Goal: Task Accomplishment & Management: Manage account settings

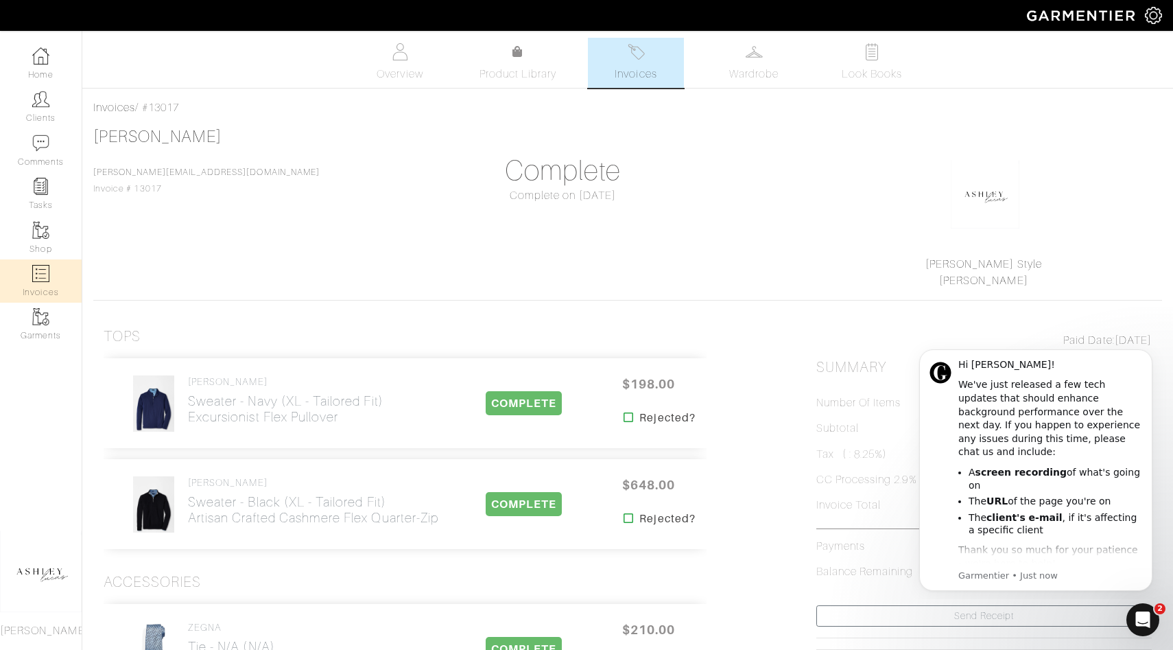
click at [56, 268] on link "Invoices" at bounding box center [41, 280] width 82 height 43
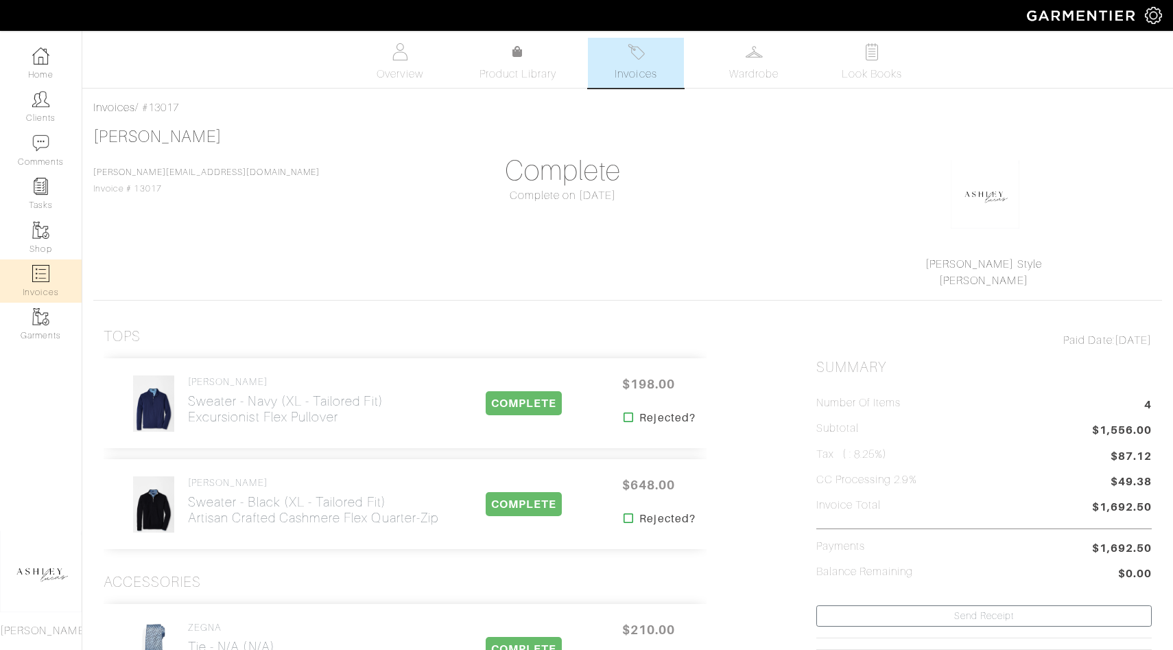
select select
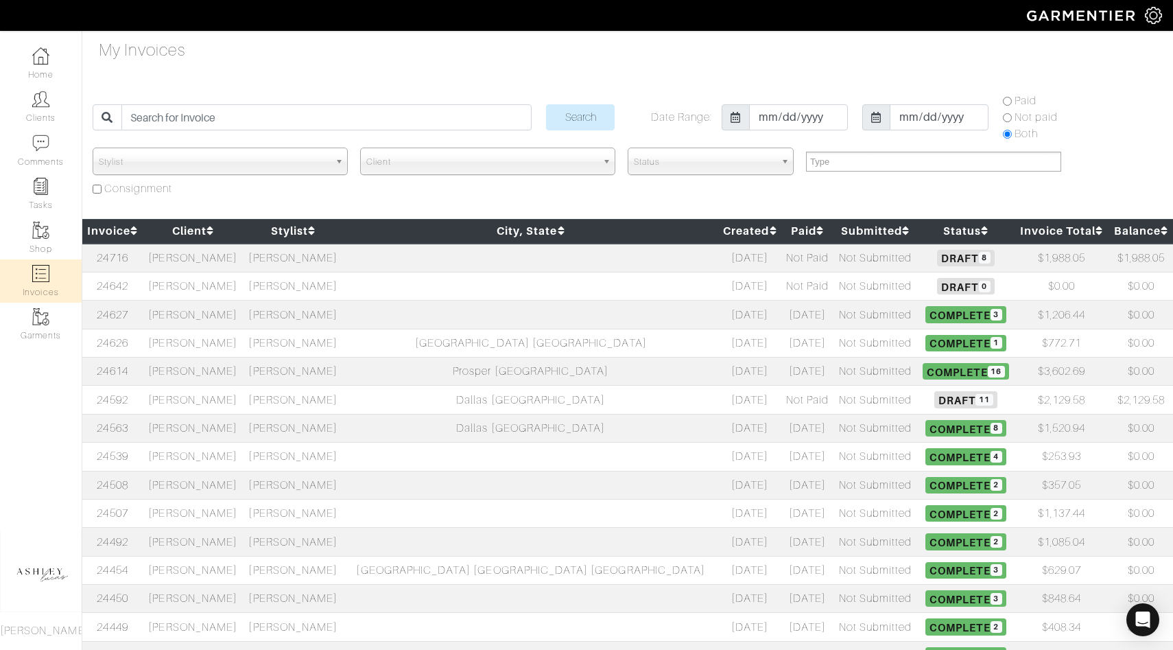
click at [937, 253] on span "Draft 8" at bounding box center [965, 258] width 57 height 16
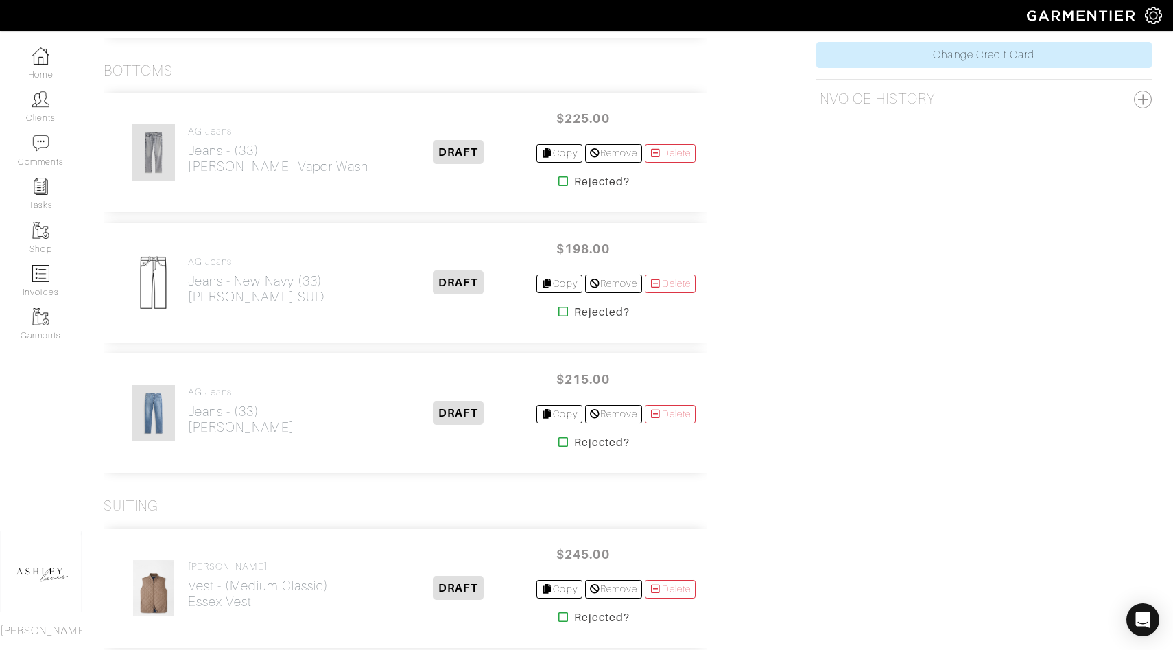
scroll to position [859, 0]
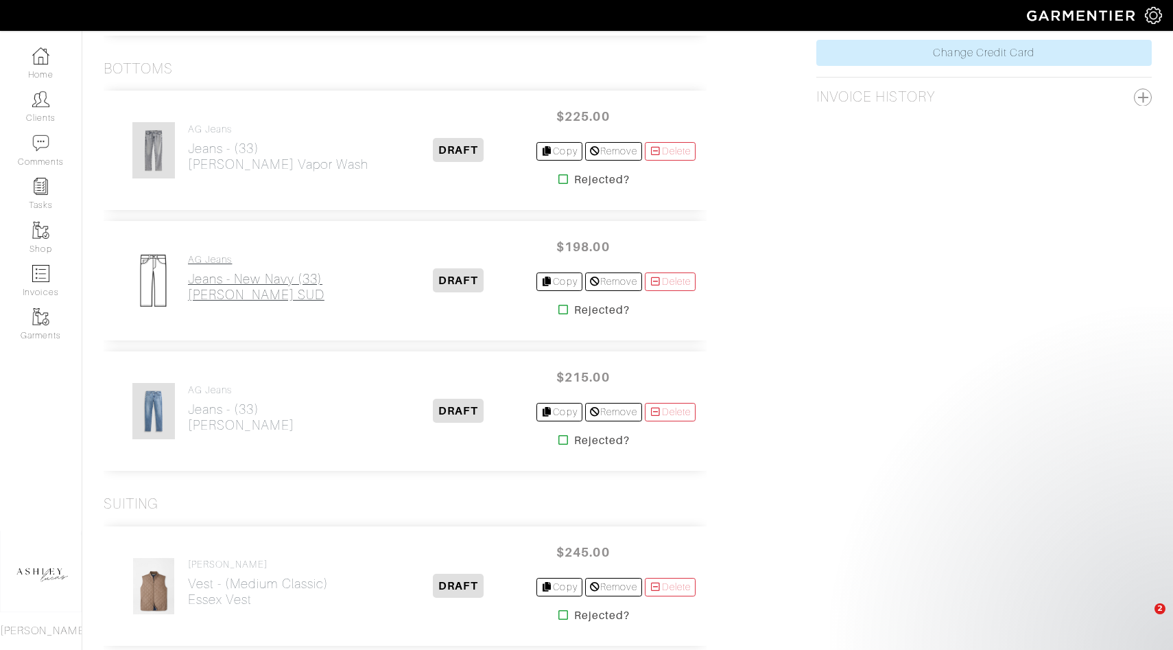
click at [231, 263] on h4 "AG Jeans" at bounding box center [256, 260] width 137 height 12
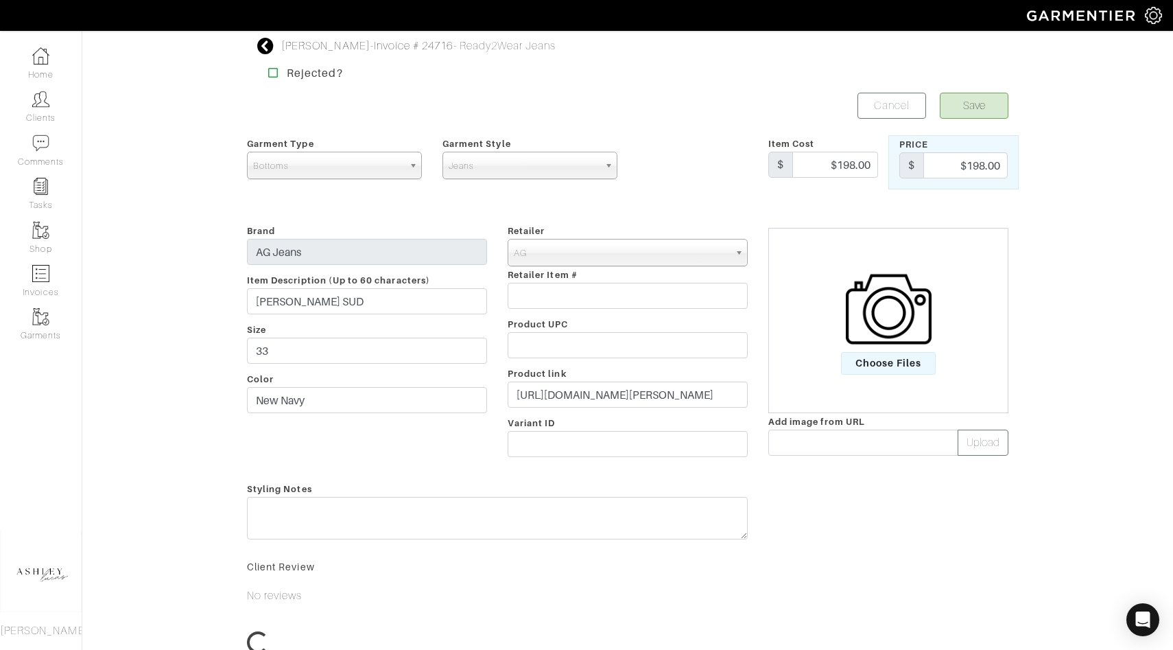
click at [222, 290] on div "Jamie Wagner - Invoice # 24716 - Ready2Wear Jeans Rejected? Save Cancel Garment…" at bounding box center [586, 377] width 1173 height 678
click at [590, 397] on input "https://www.agjeans.com/products/tellis-sud-sueded-modern-slim-fit-1783sudnny?_…" at bounding box center [628, 394] width 240 height 26
click at [803, 440] on input "text" at bounding box center [863, 443] width 190 height 26
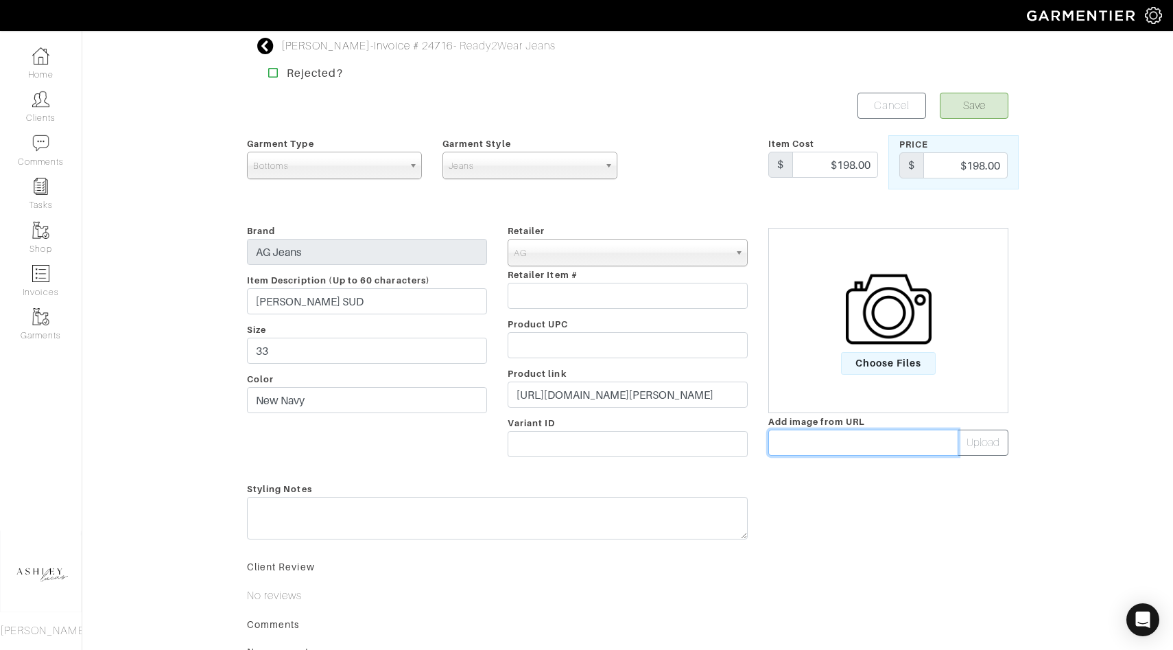
paste input "https://cdn.agjeans.com/image/private/t_src_3,f_auto,q_auto/1783SUDNNY_9"
type input "https://cdn.agjeans.com/image/private/t_src_3,f_auto,q_auto/1783SUDNNY_9"
click at [983, 445] on button "Upload" at bounding box center [983, 443] width 51 height 26
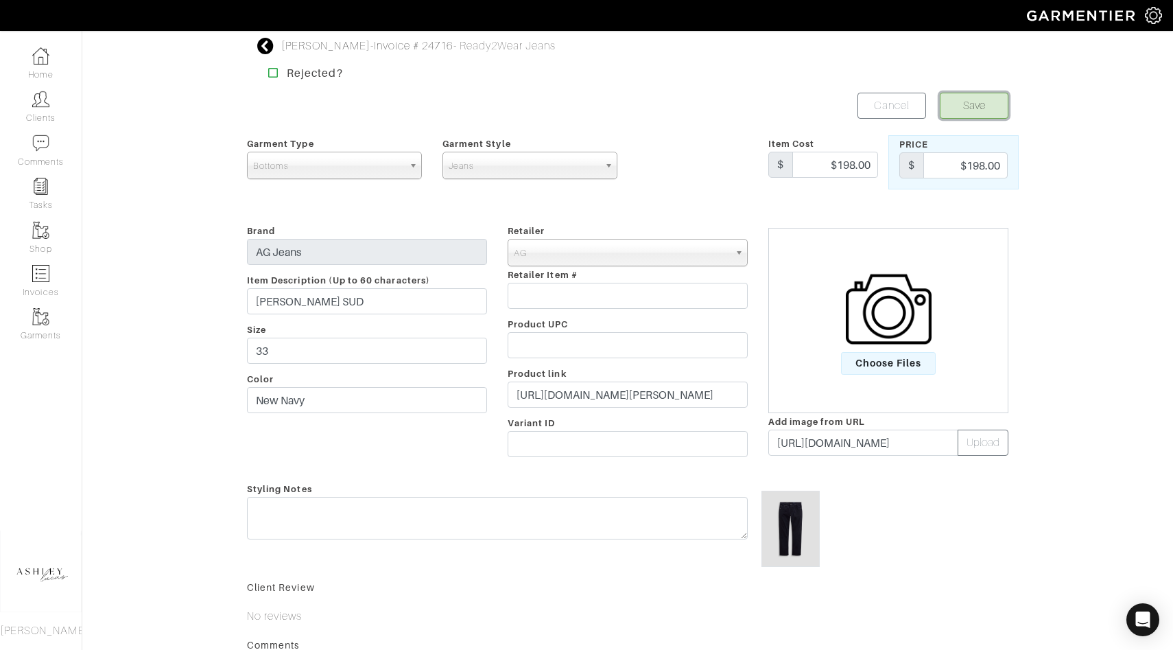
click at [974, 105] on button "Save" at bounding box center [974, 106] width 69 height 26
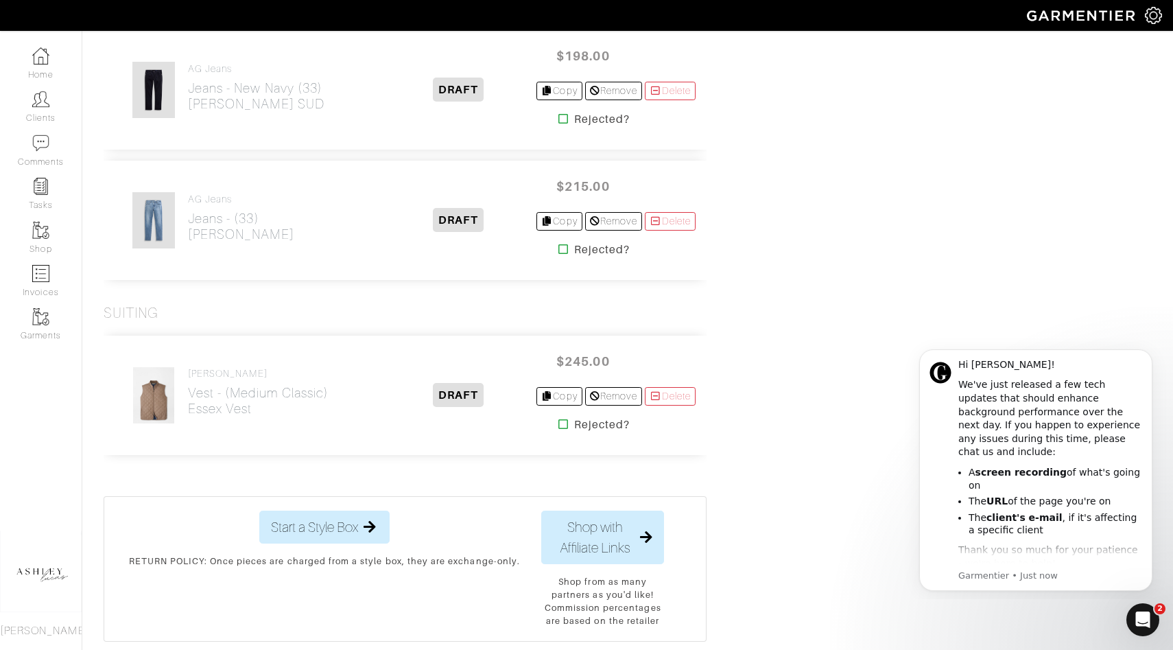
scroll to position [1057, 0]
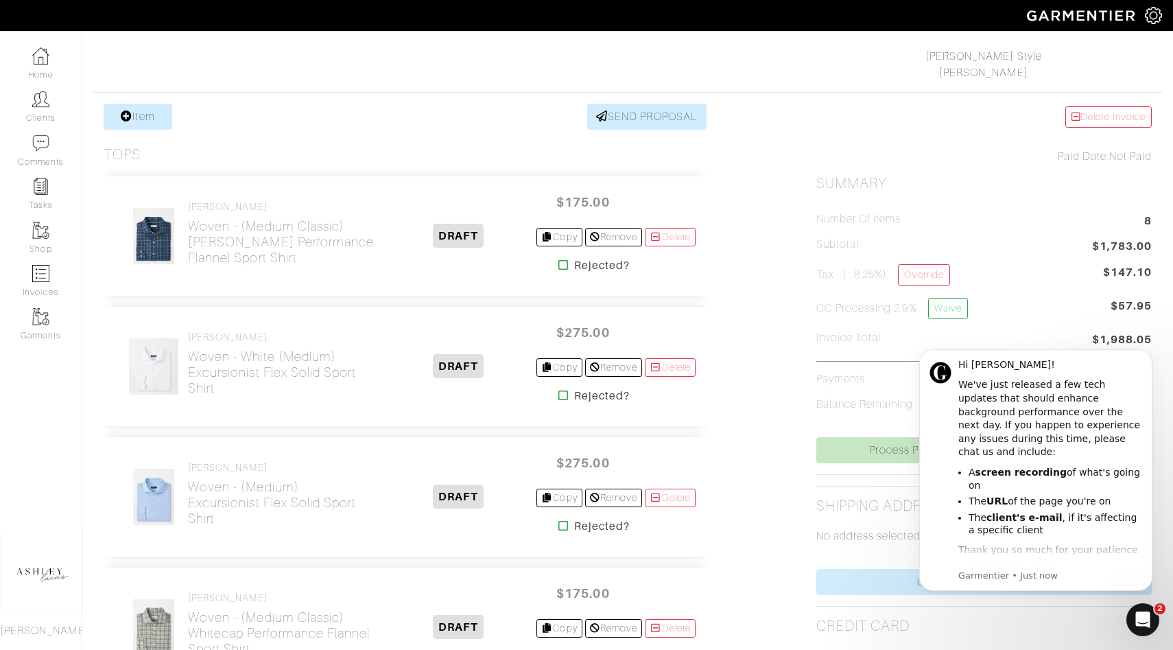
scroll to position [0, 0]
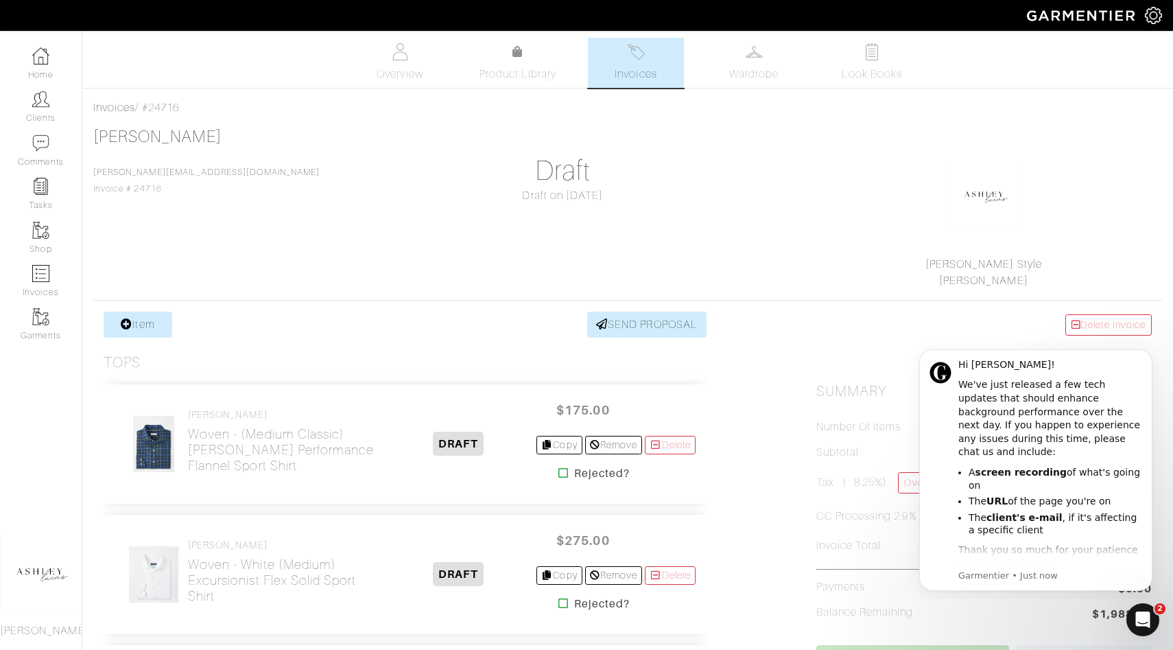
click at [131, 318] on link "Item" at bounding box center [138, 325] width 69 height 26
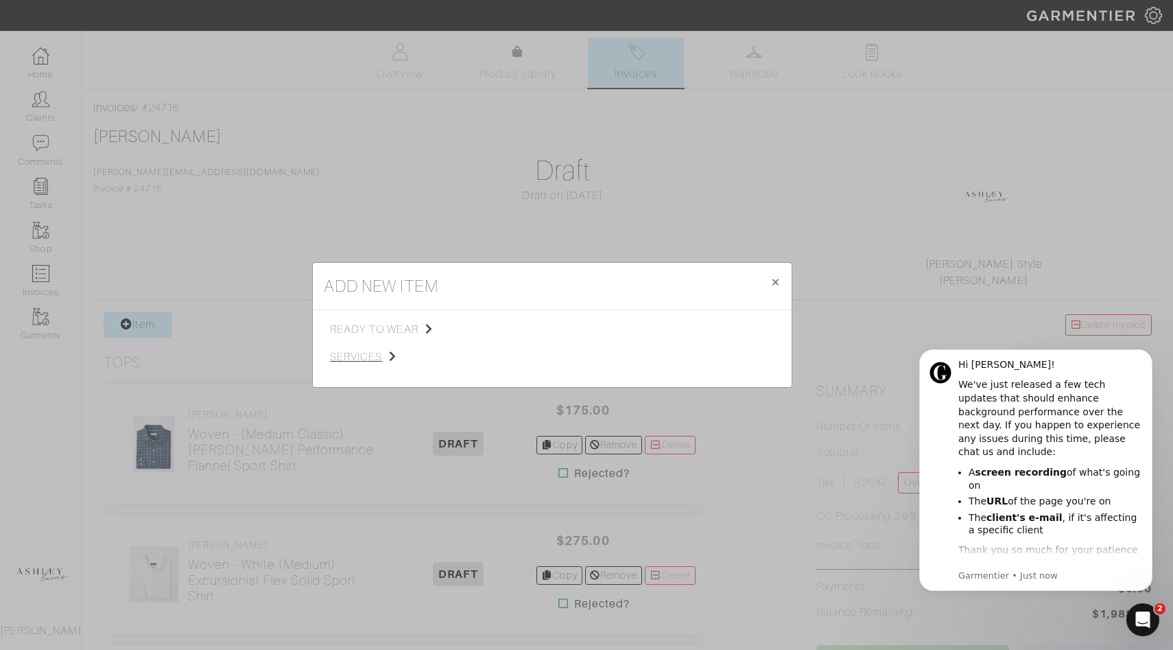
click at [349, 350] on span "services" at bounding box center [399, 357] width 138 height 16
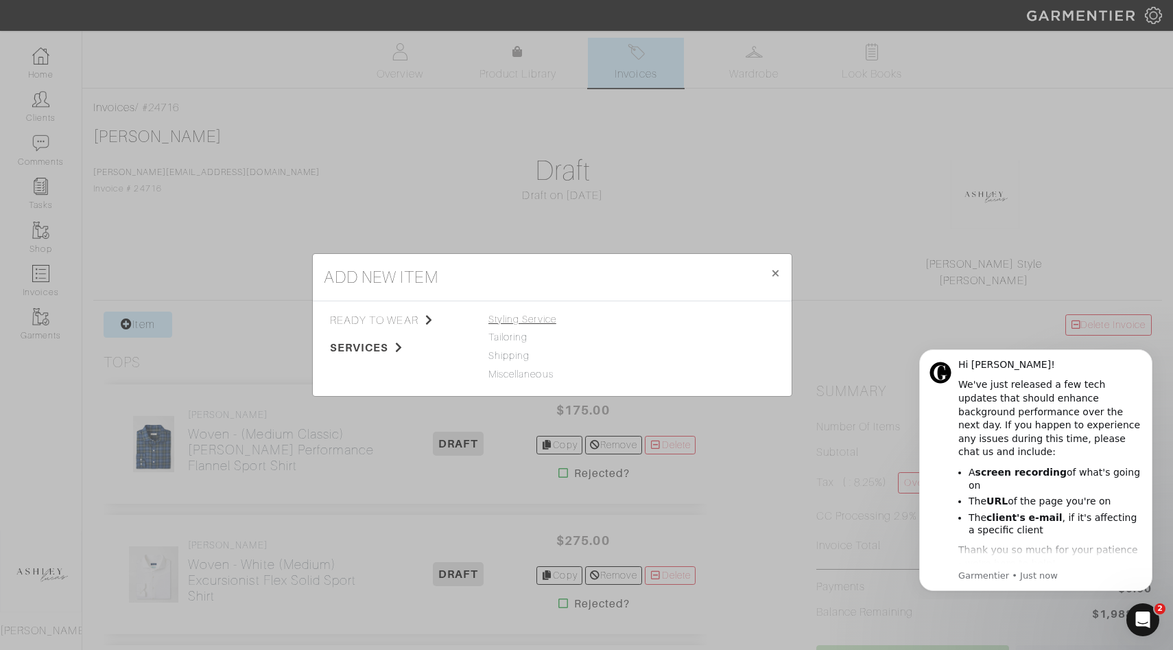
click at [541, 318] on span "Styling Service" at bounding box center [523, 319] width 68 height 11
click at [659, 314] on link "Styling Service" at bounding box center [671, 319] width 68 height 11
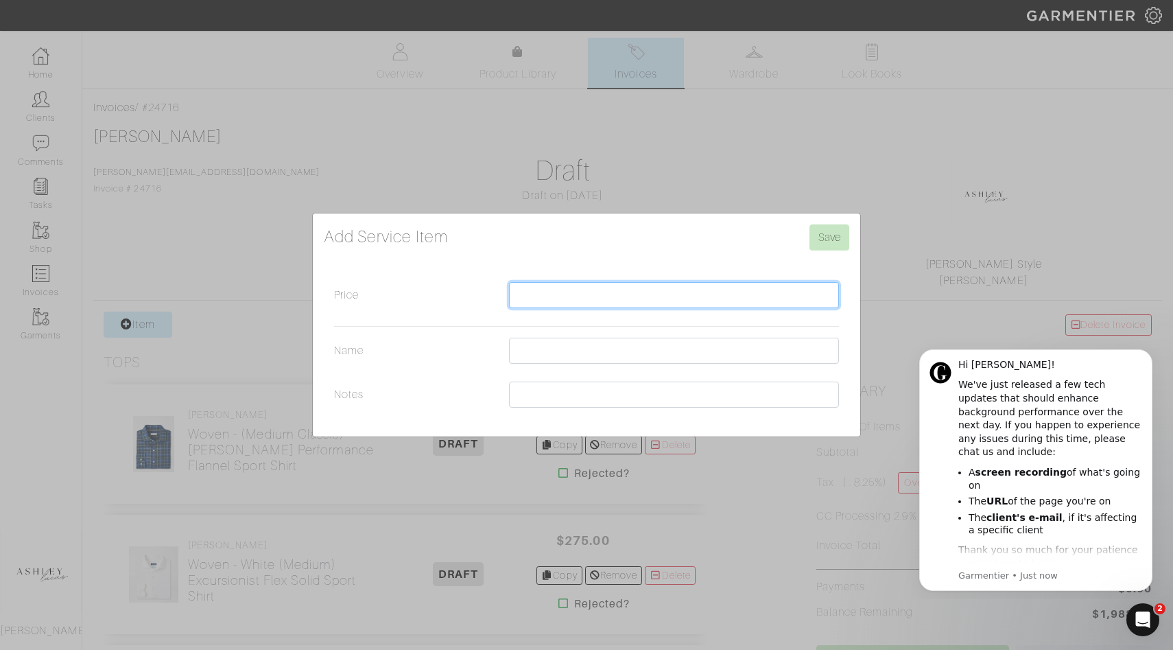
click at [631, 292] on input "Price" at bounding box center [674, 295] width 330 height 26
type input "350.00"
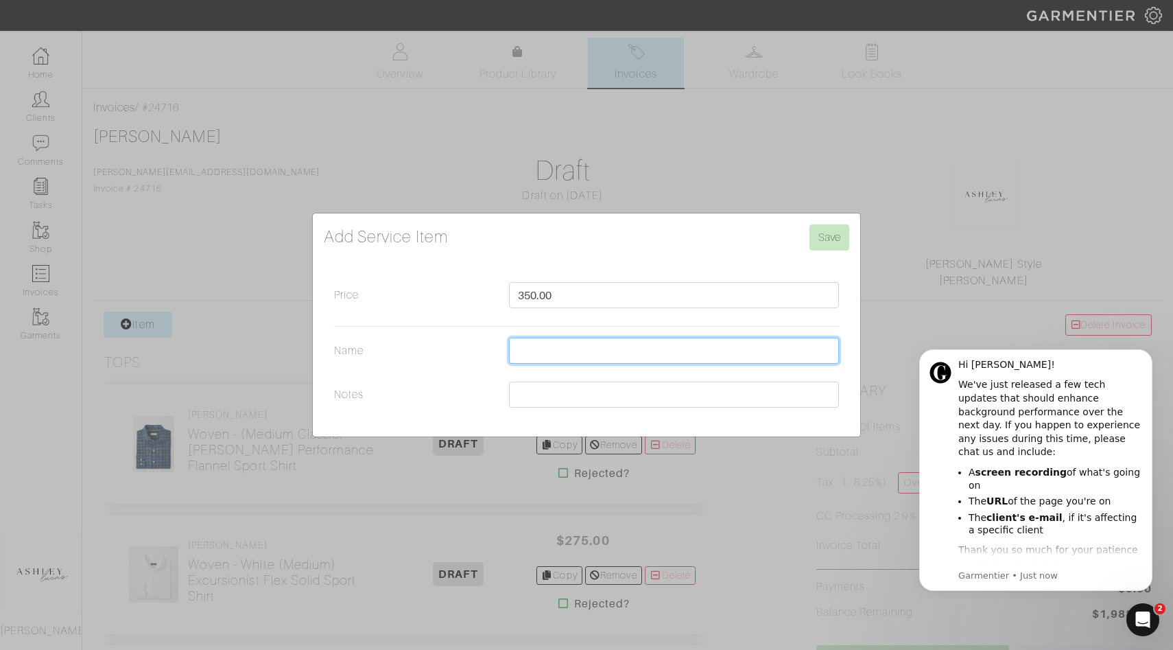
click at [593, 347] on input "Name" at bounding box center [674, 351] width 330 height 26
type input "Styling + Outfit Guide"
click at [830, 220] on div "Add Service Item Save Price 350.00 Name Styling + Outfit Guide Notes" at bounding box center [587, 324] width 548 height 223
click at [830, 240] on input "Save" at bounding box center [830, 237] width 40 height 26
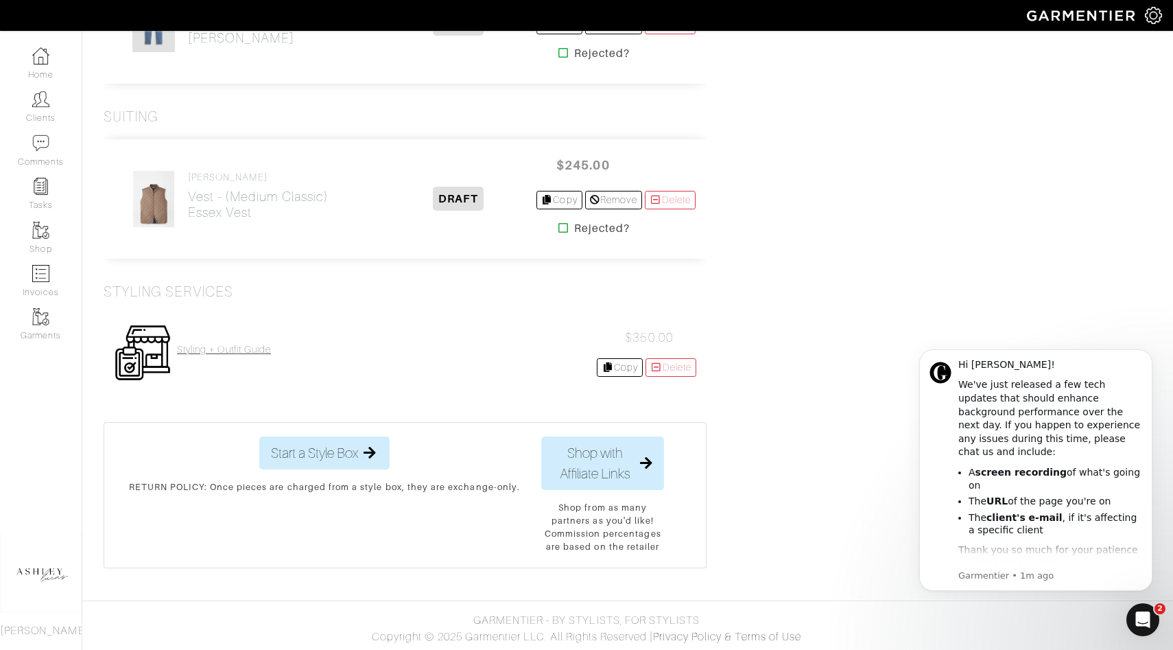
click at [226, 353] on h4 "Styling + Outfit Guide" at bounding box center [224, 350] width 94 height 12
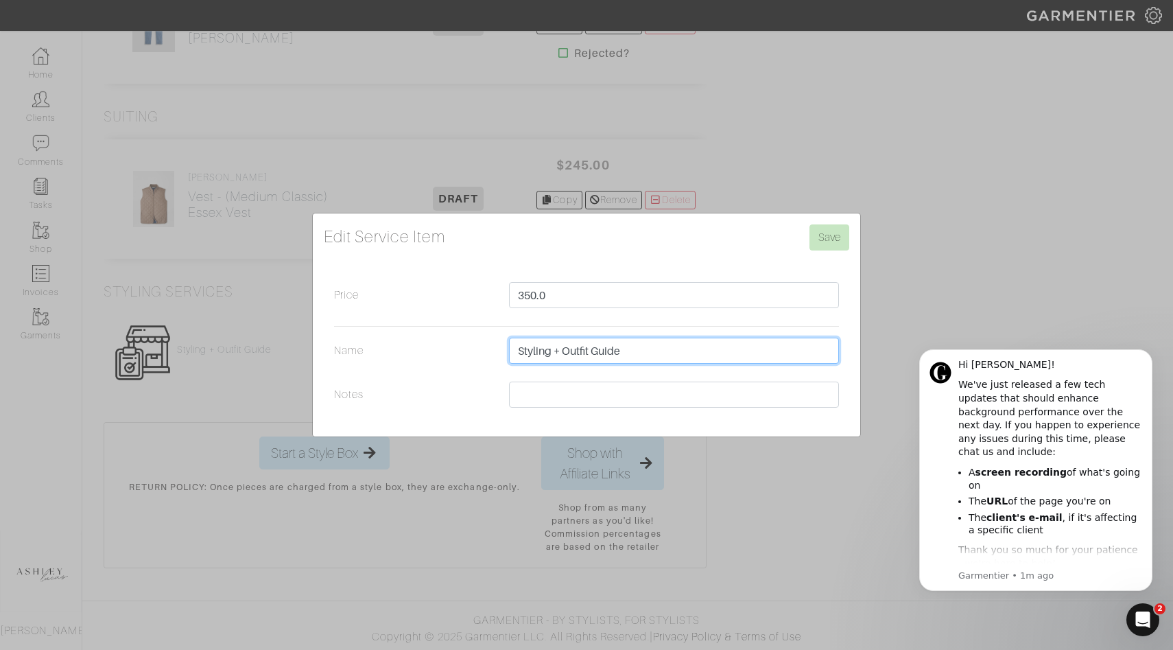
drag, startPoint x: 637, startPoint y: 354, endPoint x: 562, endPoint y: 351, distance: 74.8
click at [563, 352] on input "Styling + Outfit Guide" at bounding box center [674, 351] width 330 height 26
type input "Styling + Closet Edit"
click at [840, 241] on input "Save" at bounding box center [830, 237] width 40 height 26
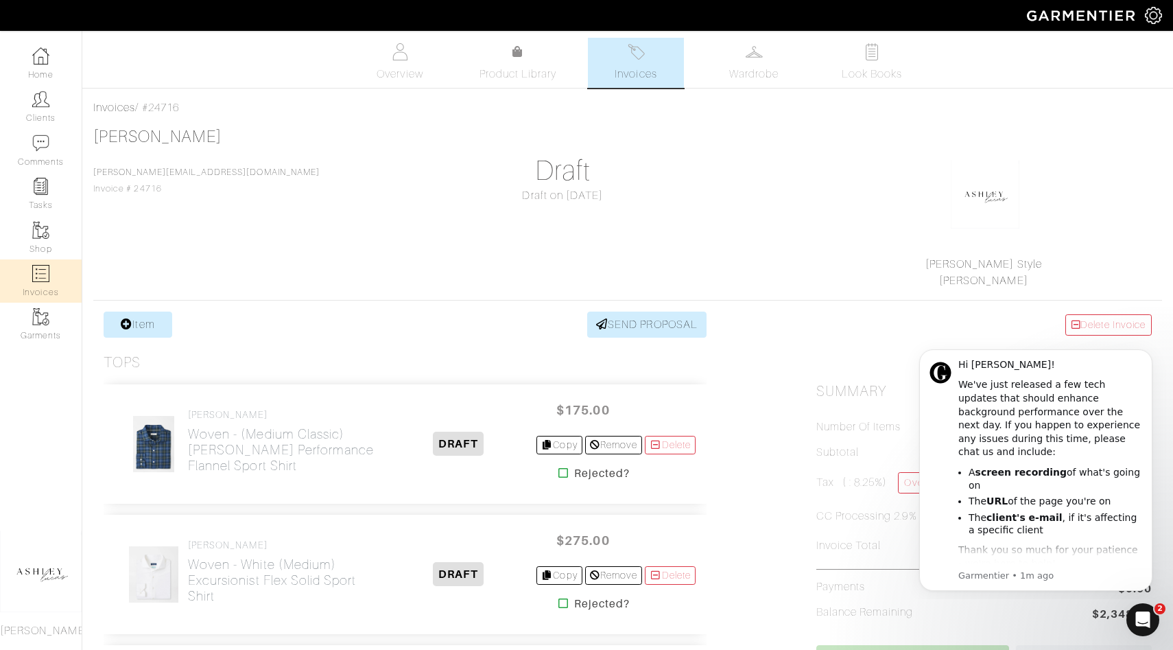
click at [38, 289] on link "Invoices" at bounding box center [41, 280] width 82 height 43
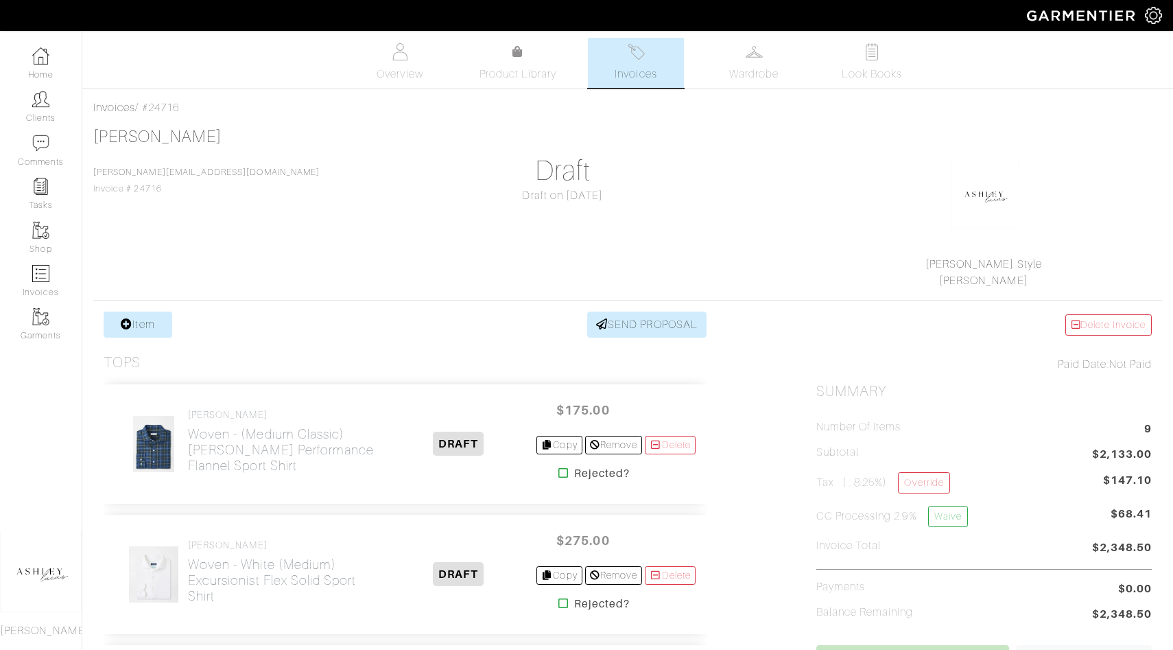
select select
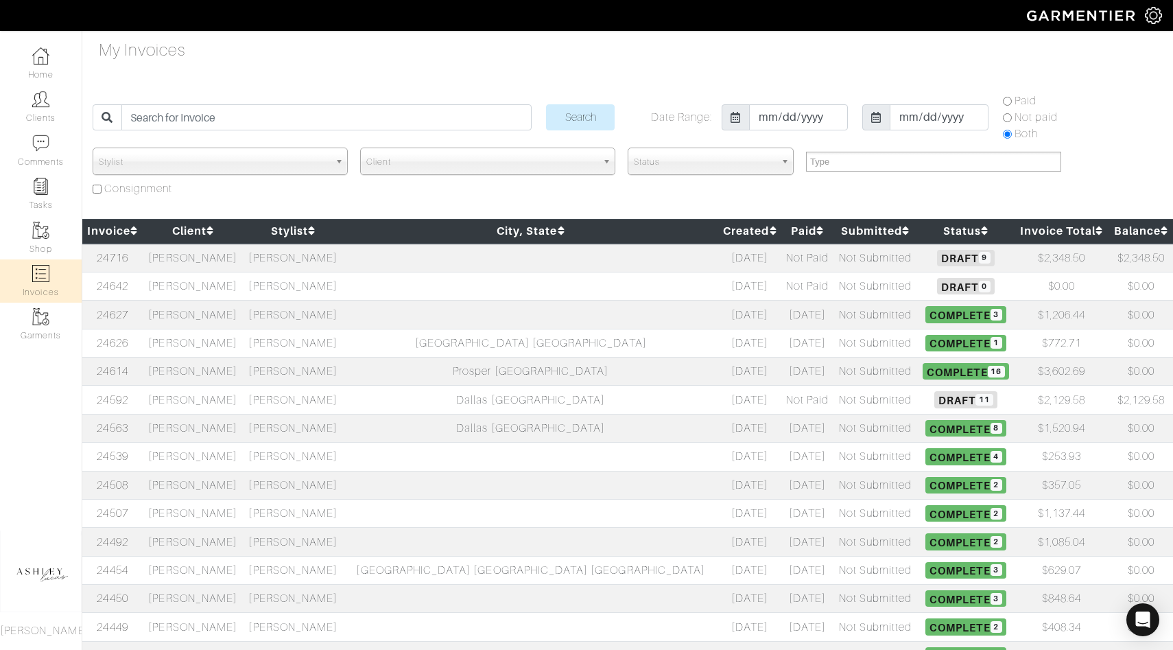
click at [1158, 16] on img at bounding box center [1153, 15] width 17 height 17
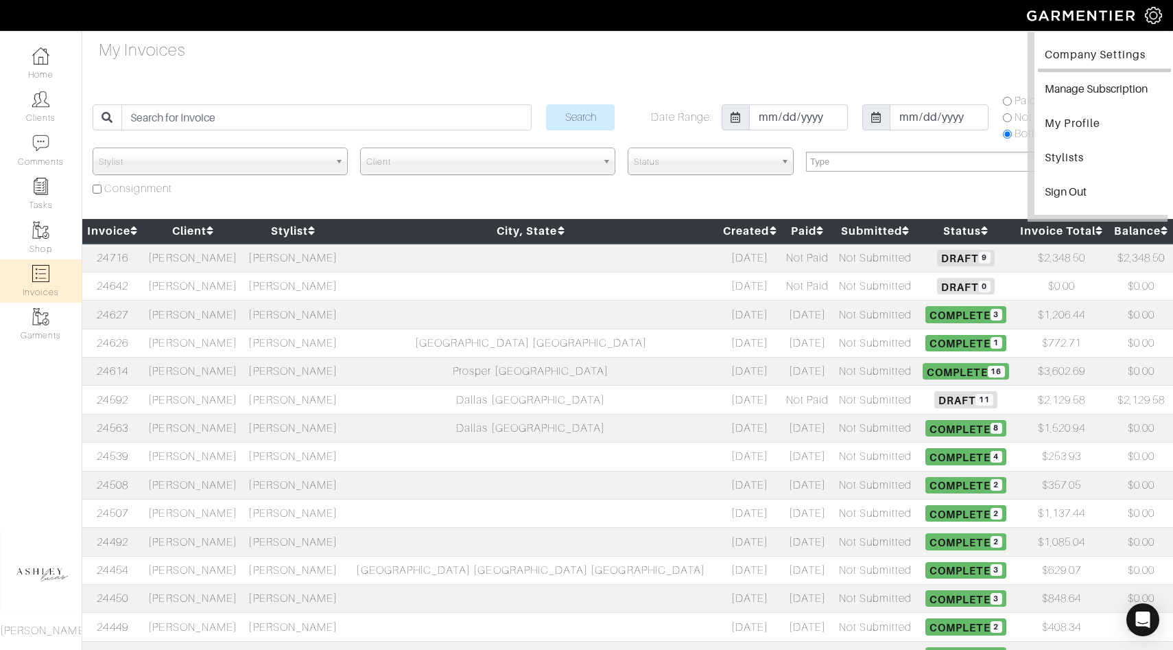
click at [1089, 60] on link "Company Settings" at bounding box center [1104, 56] width 133 height 31
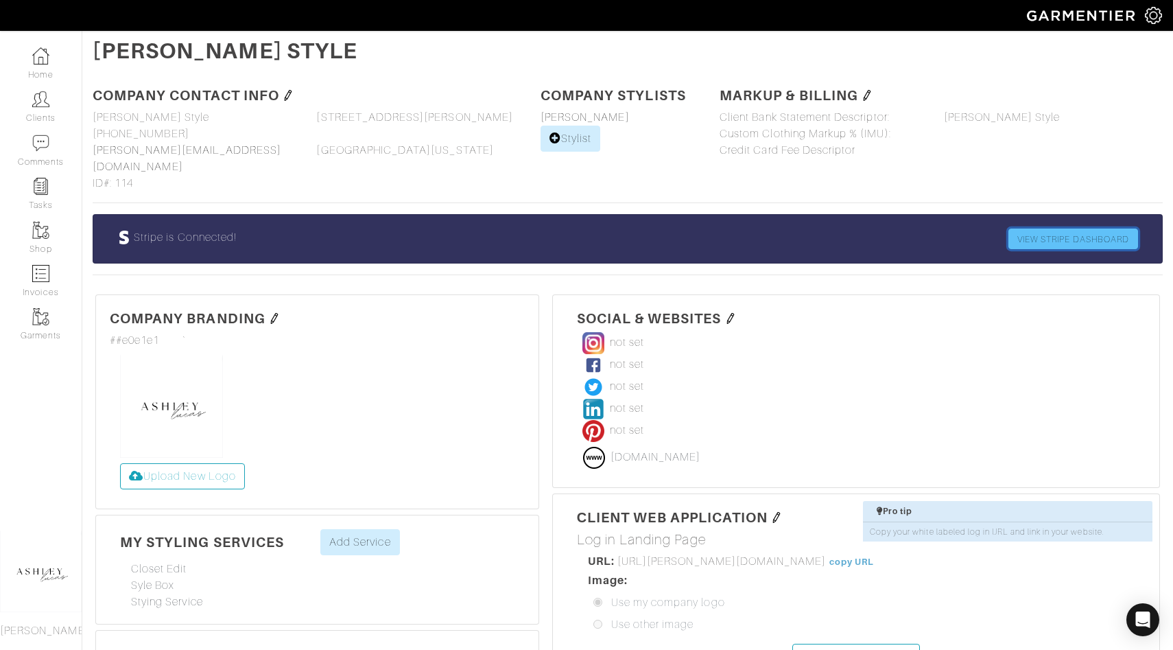
click at [1092, 228] on link "VIEW STRIPE DASHBOARD" at bounding box center [1074, 238] width 130 height 21
click at [51, 276] on link "Invoices" at bounding box center [41, 280] width 82 height 43
select select
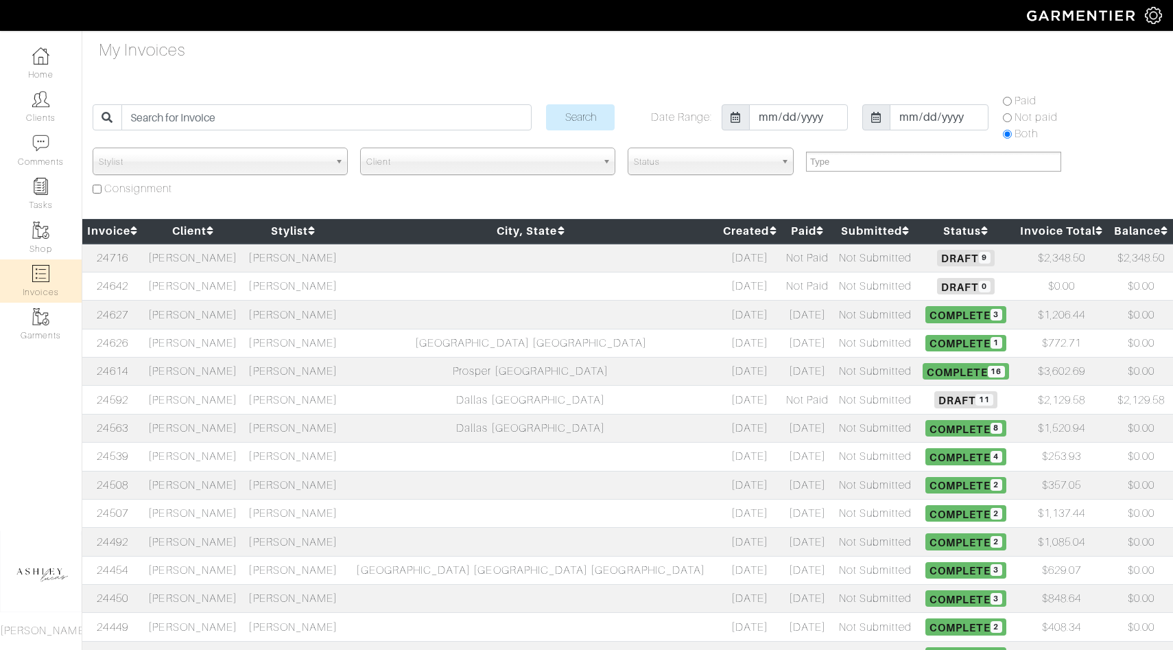
select select
click at [976, 394] on span "11" at bounding box center [984, 400] width 17 height 12
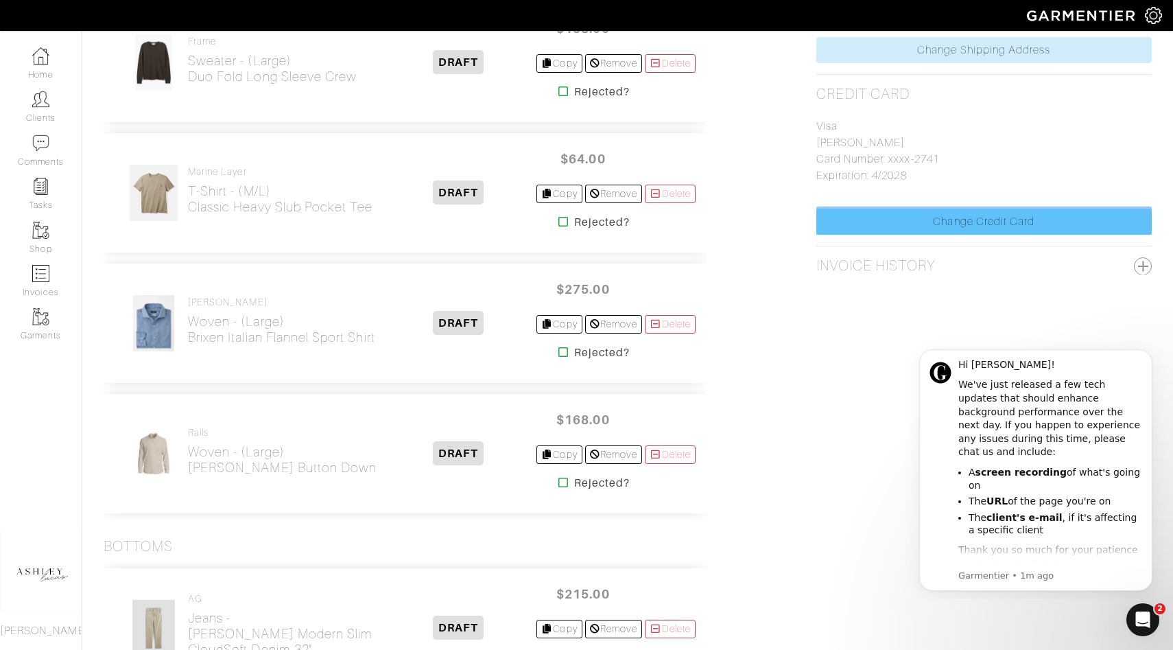
click at [905, 225] on link "Change Credit Card" at bounding box center [985, 222] width 336 height 26
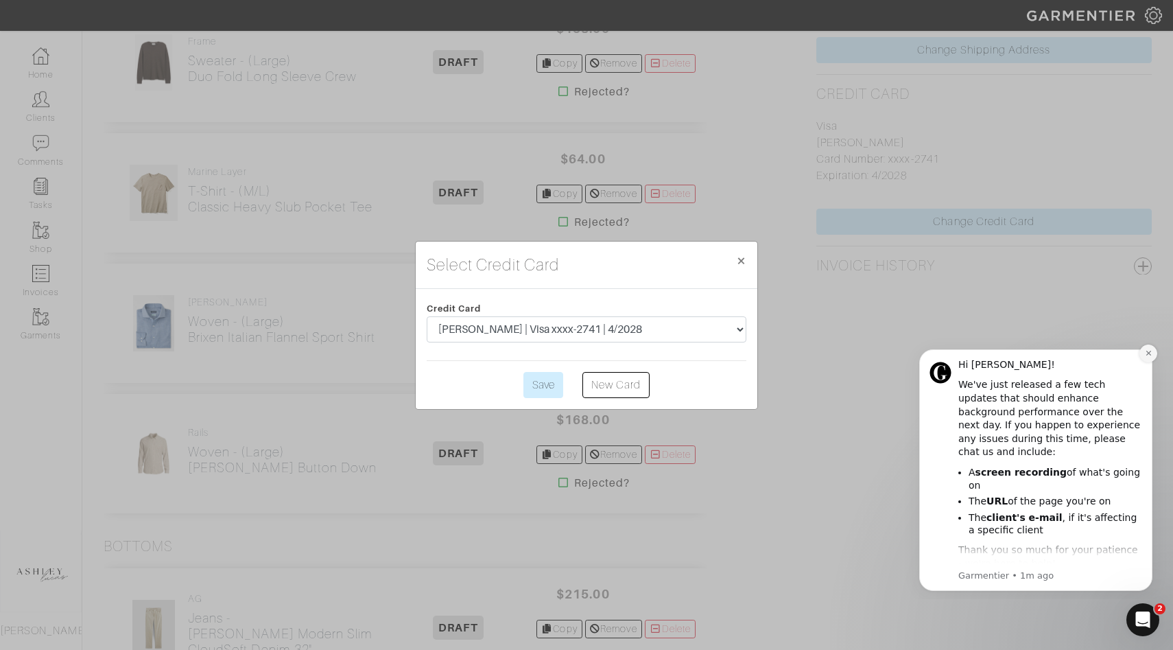
click at [1147, 353] on icon "Dismiss notification" at bounding box center [1149, 353] width 8 height 8
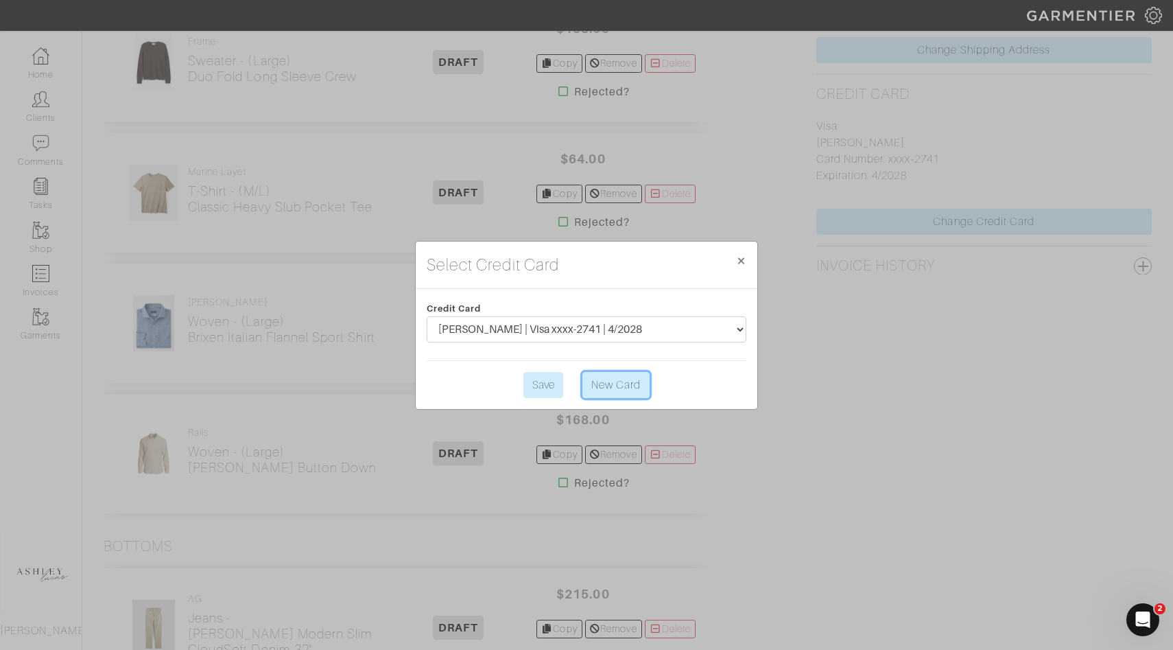
click at [622, 382] on link "New Card" at bounding box center [616, 385] width 67 height 26
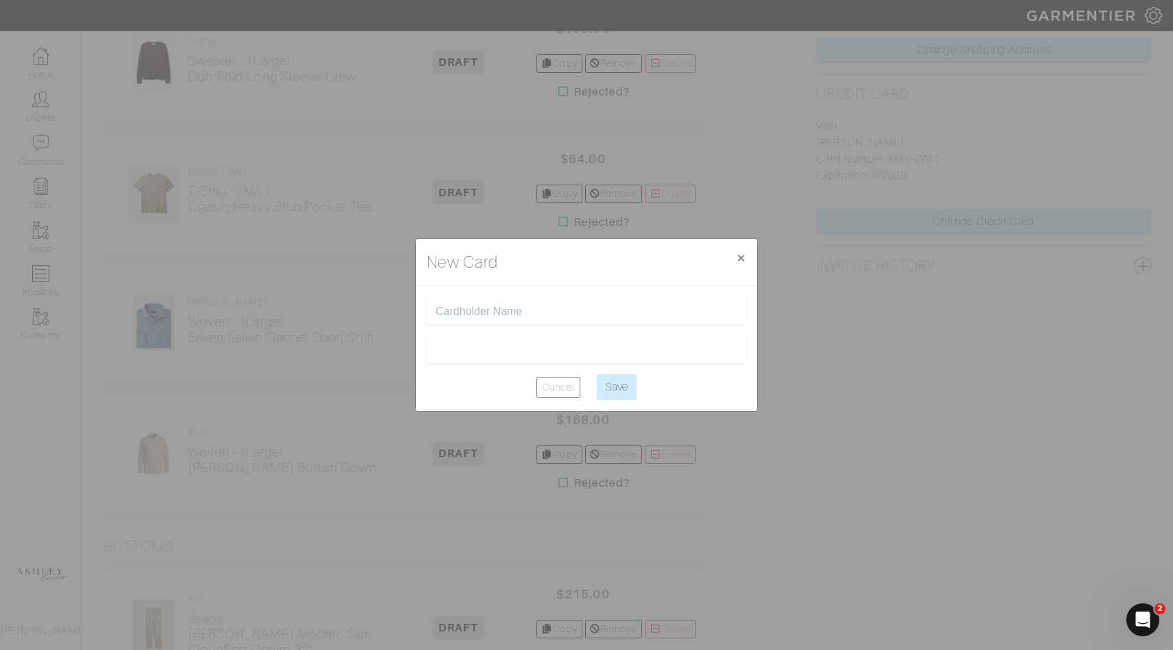
click at [526, 307] on input "text" at bounding box center [587, 311] width 302 height 13
type input "[PERSON_NAME]"
click at [453, 391] on center "Cancel Save" at bounding box center [587, 387] width 320 height 26
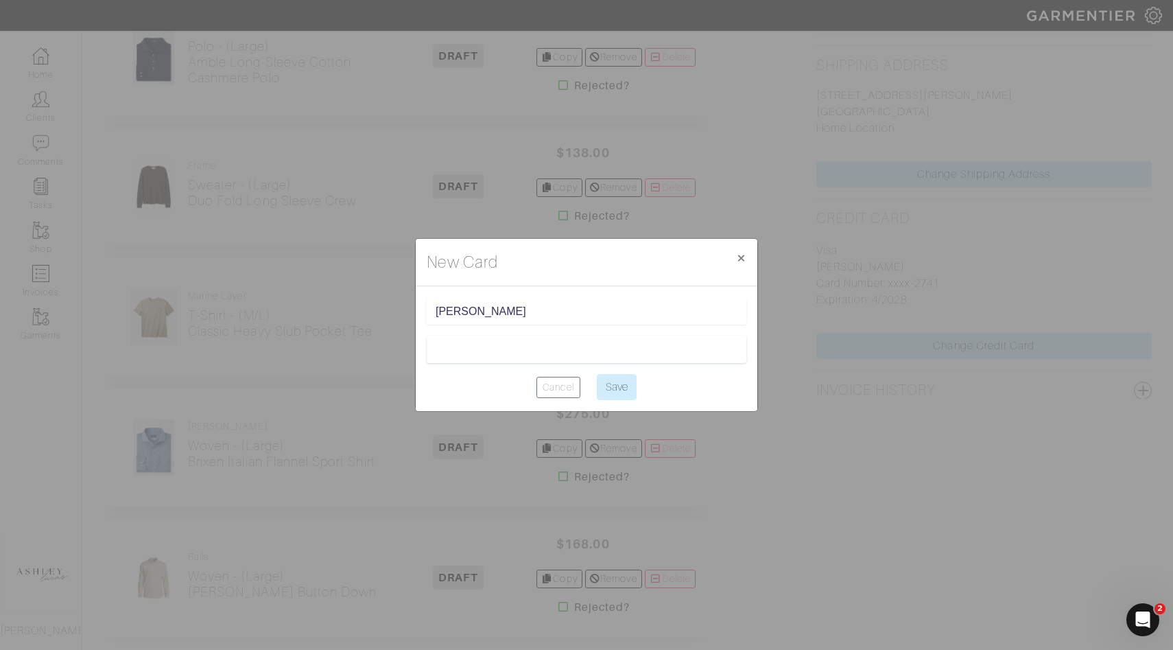
scroll to position [647, 0]
click at [618, 389] on input "Save" at bounding box center [617, 387] width 40 height 26
type input "Saving..."
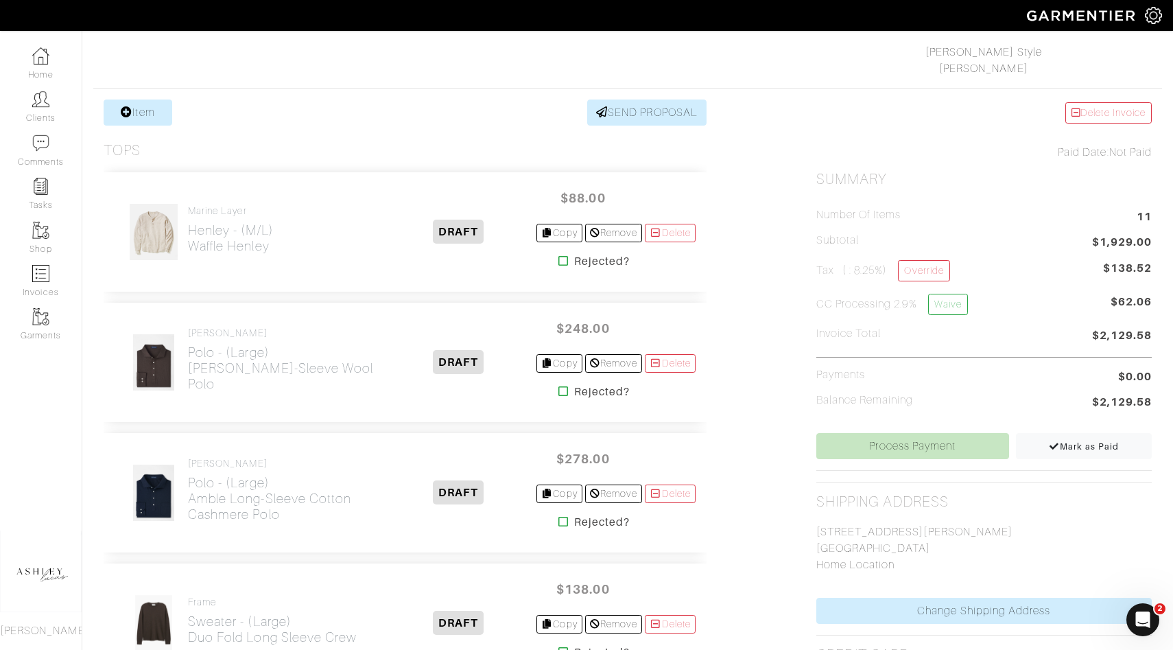
scroll to position [151, 0]
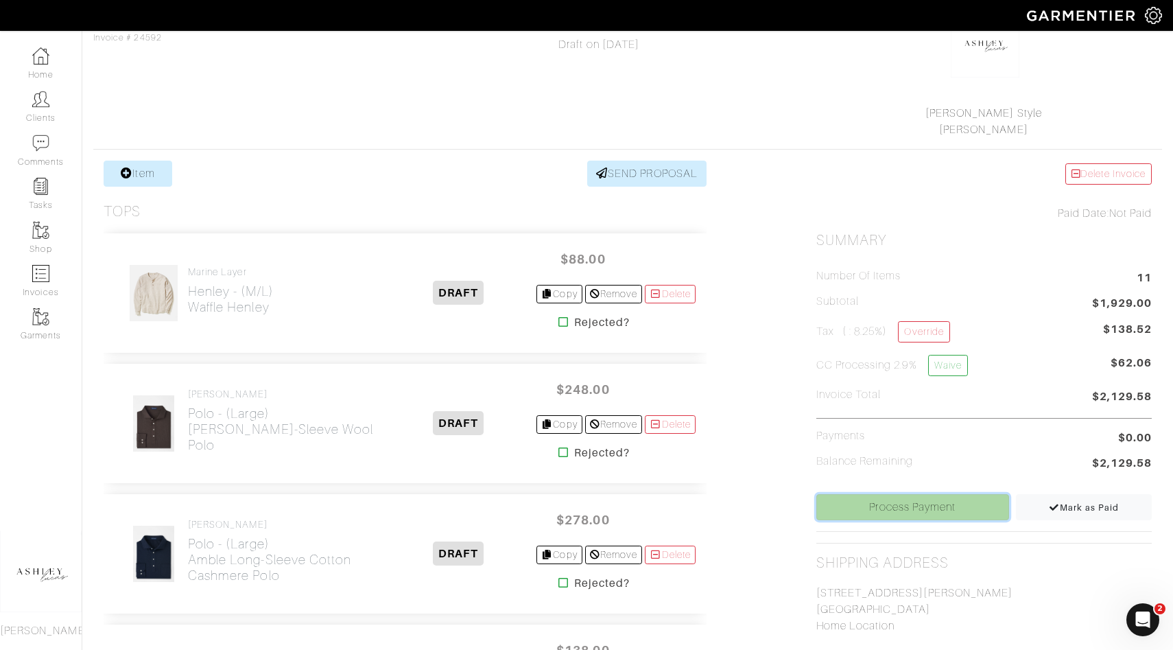
click at [880, 513] on link "Process Payment" at bounding box center [913, 507] width 193 height 26
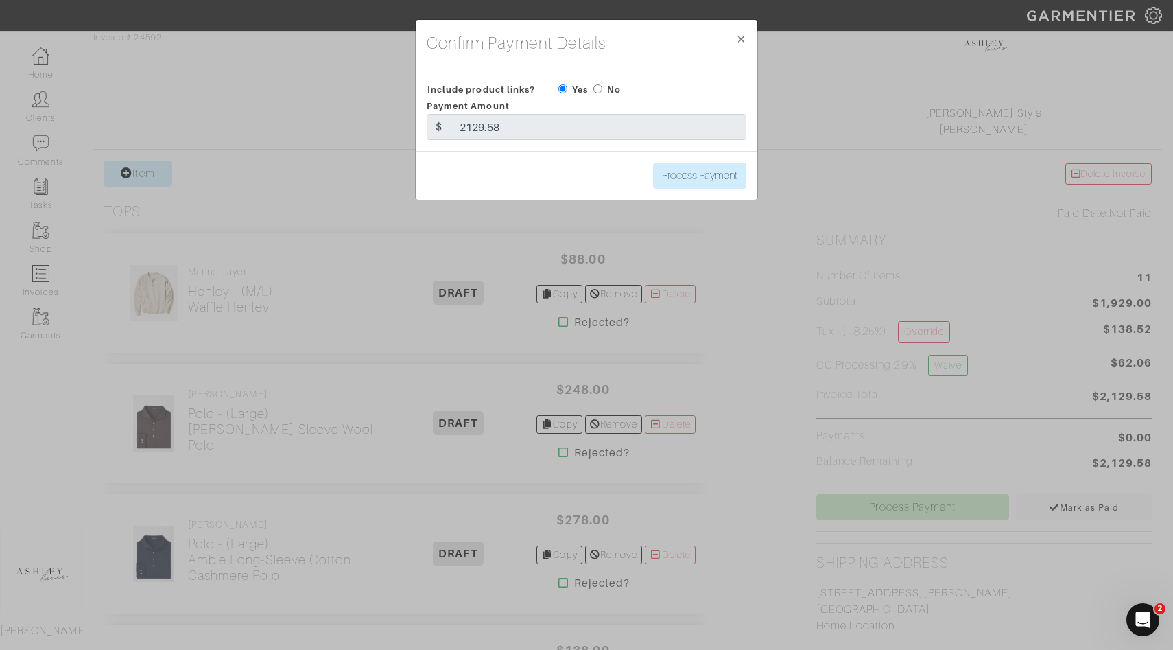
click at [601, 89] on input "radio" at bounding box center [598, 88] width 9 height 9
radio input "true"
click at [681, 173] on input "Process Payment" at bounding box center [699, 176] width 93 height 26
type input "Process Payment"
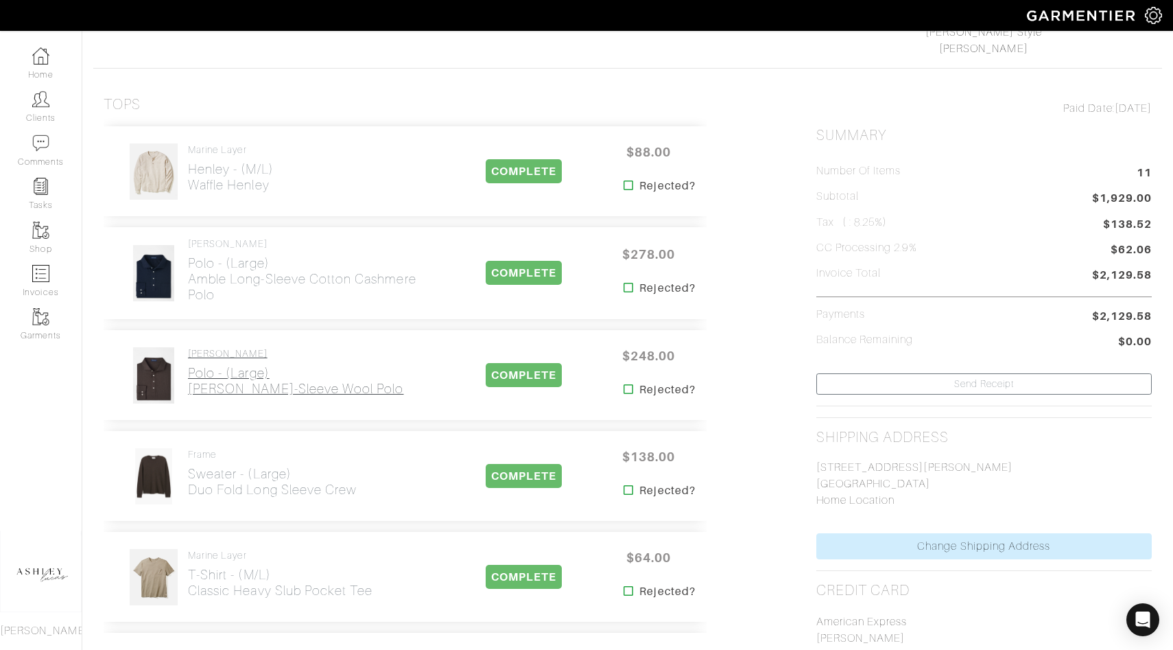
scroll to position [53, 0]
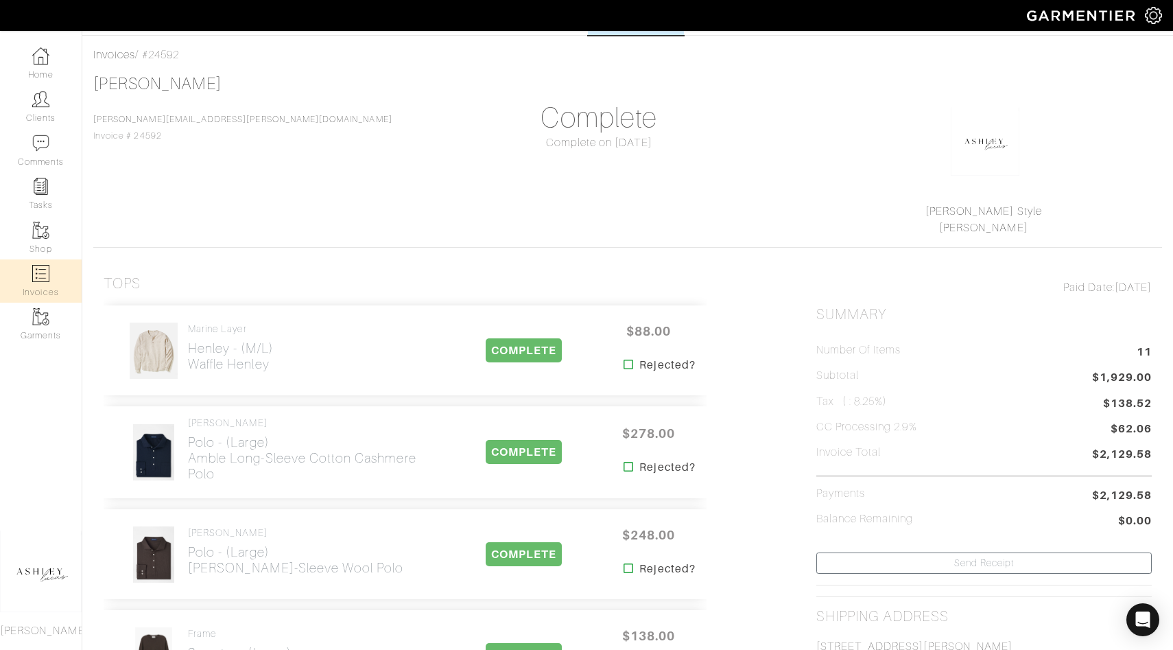
click at [30, 279] on link "Invoices" at bounding box center [41, 280] width 82 height 43
select select
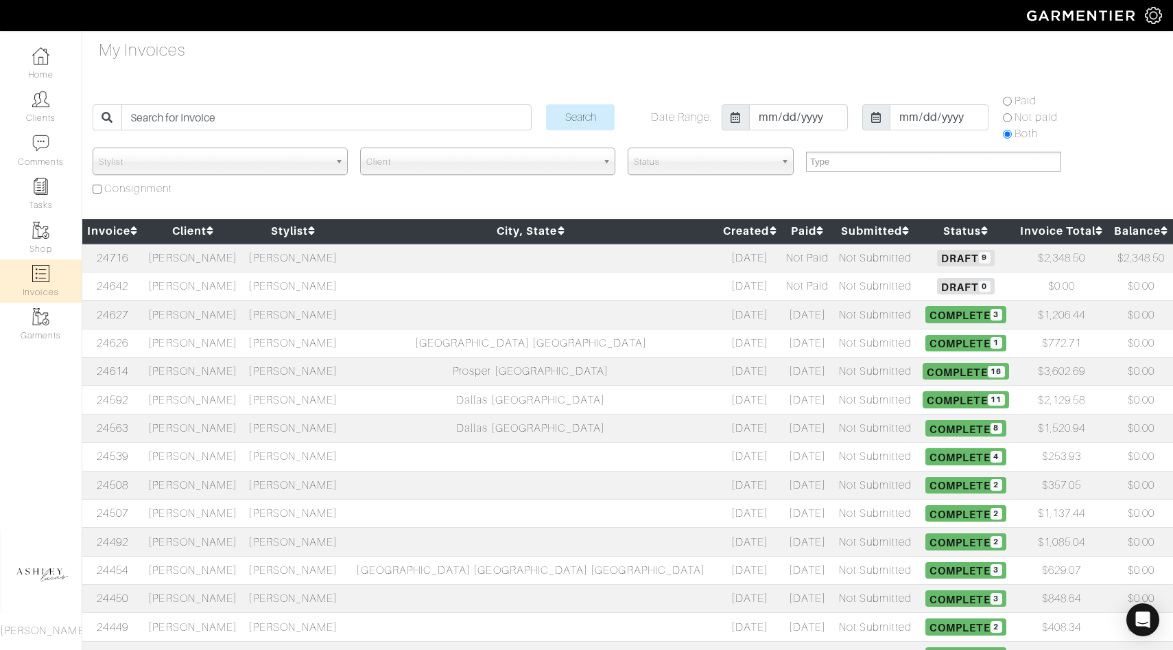
scroll to position [7, 0]
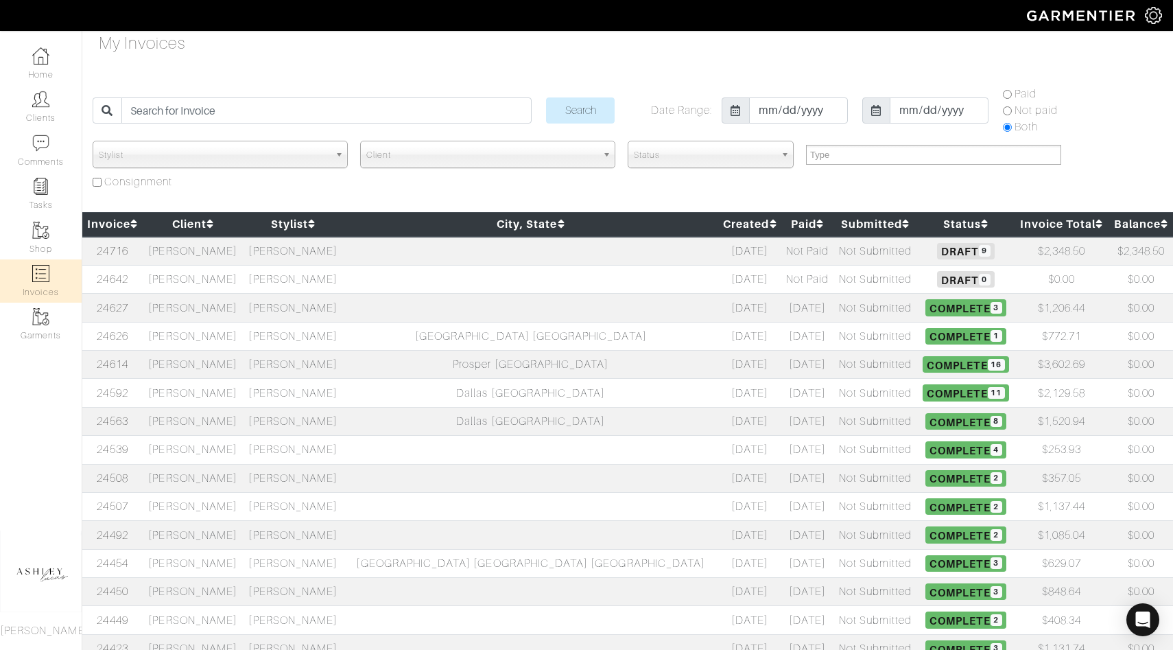
click at [412, 250] on td at bounding box center [530, 251] width 375 height 29
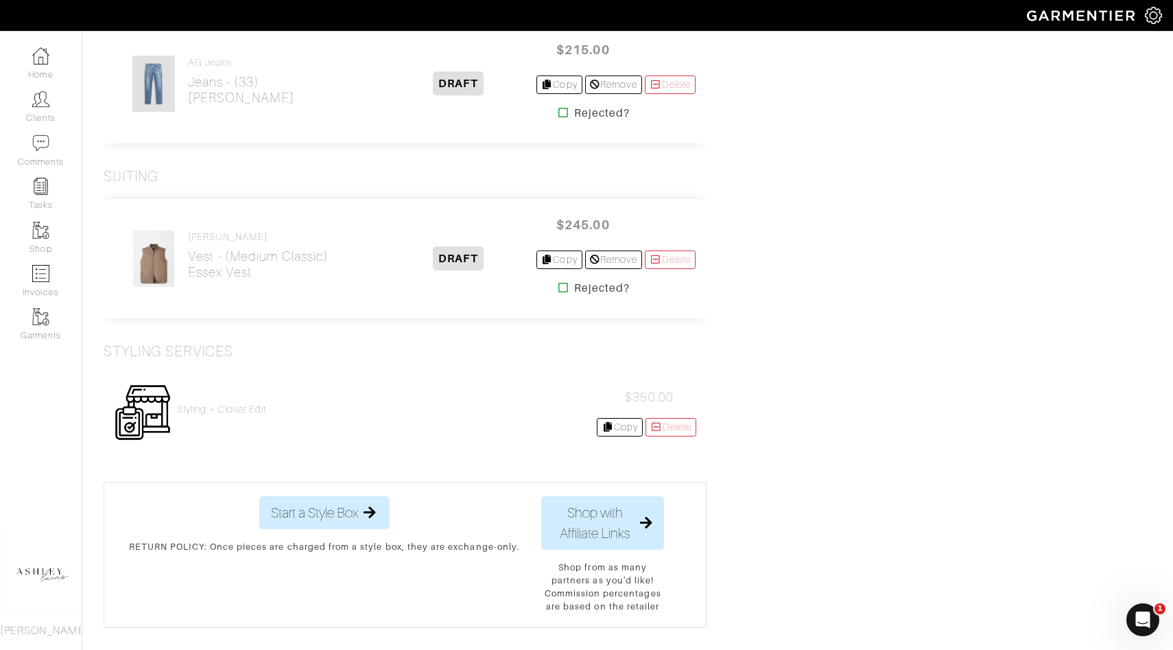
scroll to position [1194, 0]
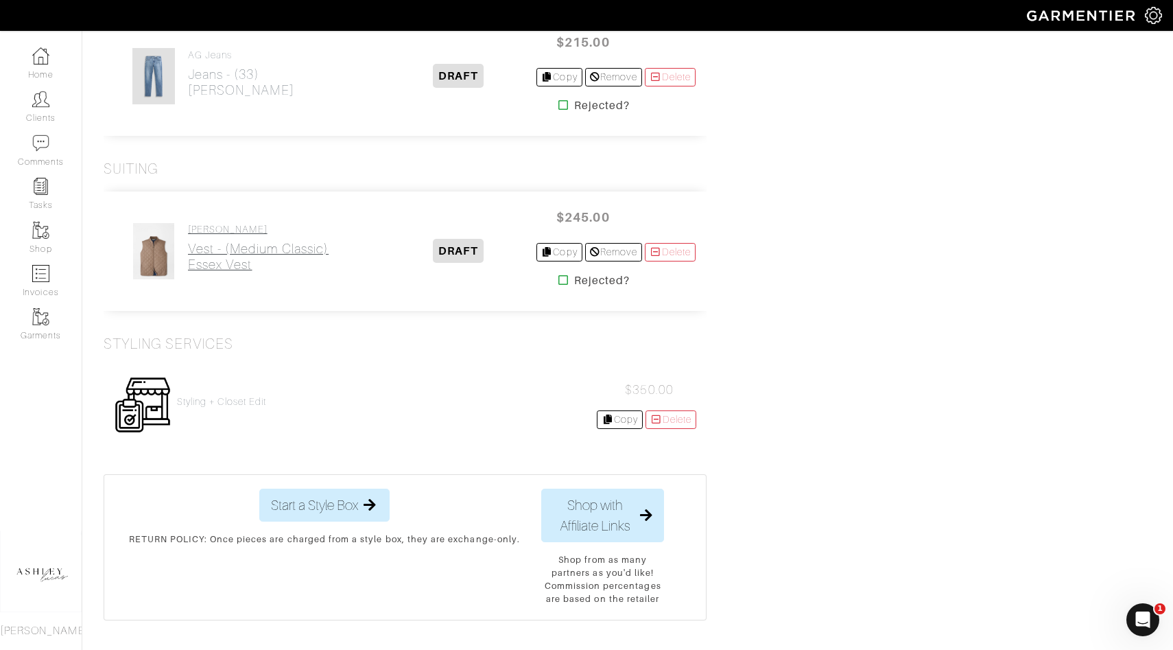
click at [242, 264] on h2 "Vest - (Medium Classic) Essex Vest" at bounding box center [258, 257] width 141 height 32
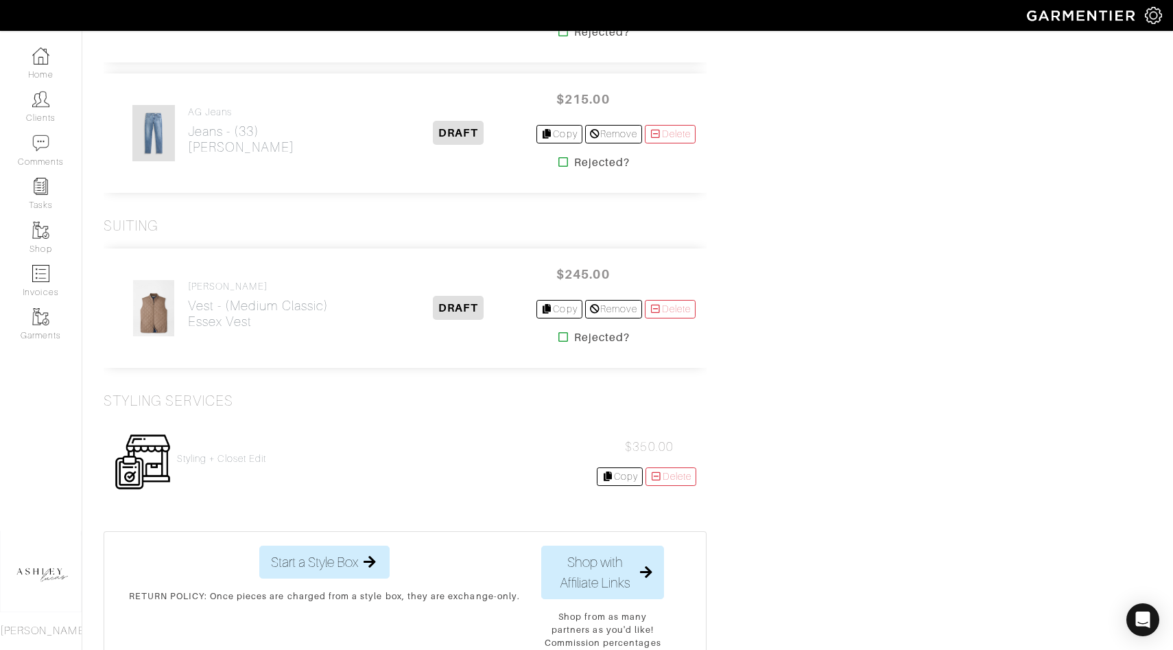
scroll to position [680, 0]
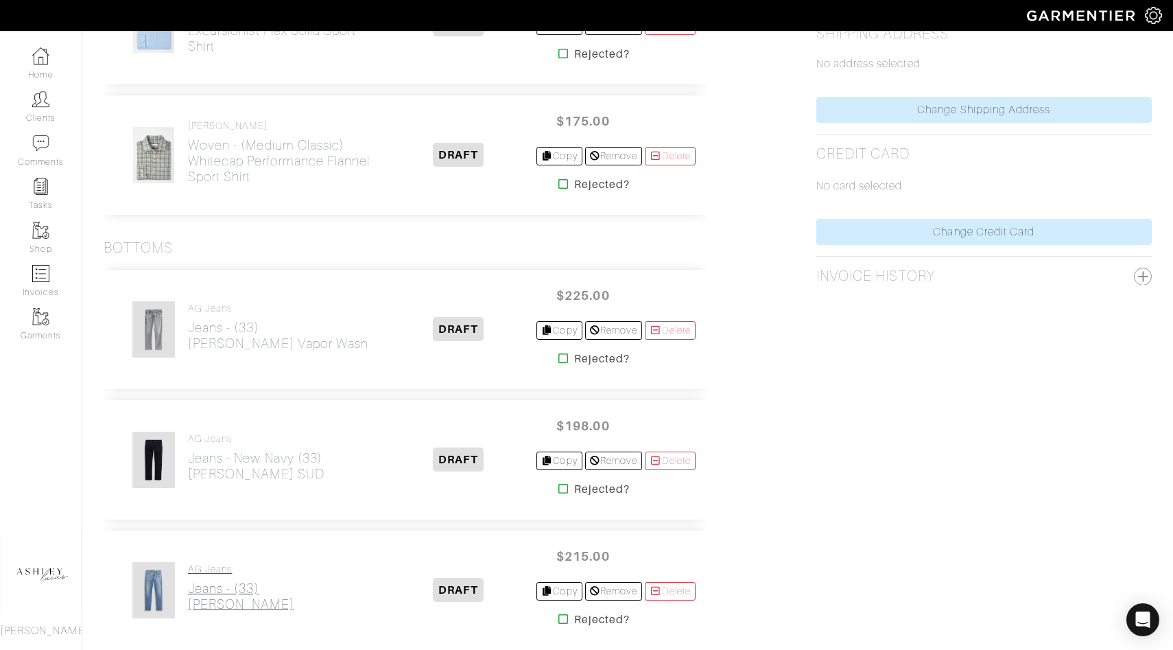
click at [192, 602] on h2 "Jeans - (33) [PERSON_NAME]" at bounding box center [241, 596] width 106 height 32
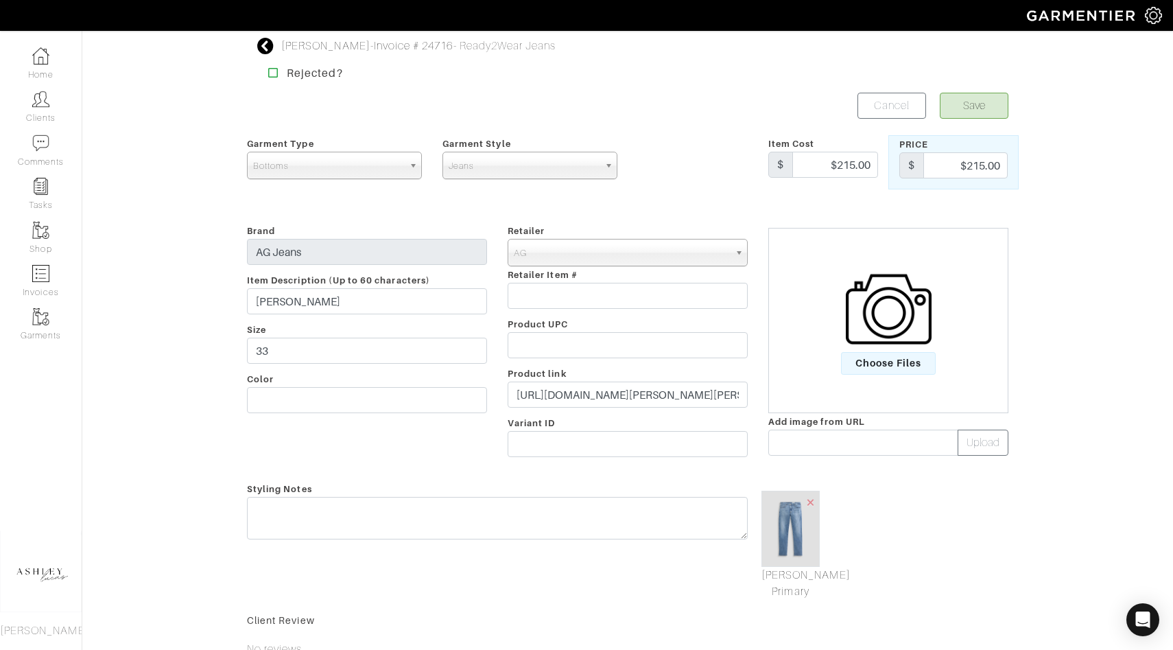
click at [871, 315] on img at bounding box center [889, 309] width 86 height 86
click at [0, 0] on input "Choose Files" at bounding box center [0, 0] width 0 height 0
click at [795, 578] on link "[PERSON_NAME] Primary" at bounding box center [791, 580] width 58 height 33
